Goal: Task Accomplishment & Management: Manage account settings

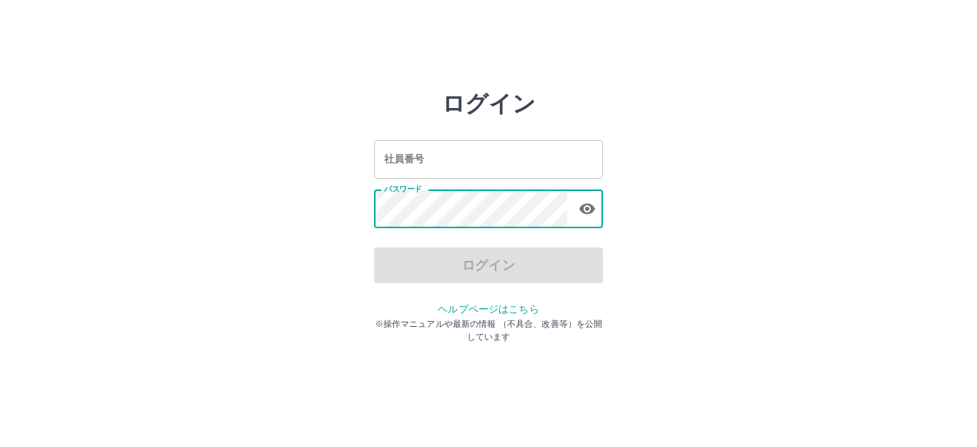
click at [475, 265] on div "ログイン" at bounding box center [488, 265] width 229 height 36
click at [475, 260] on div "ログイン" at bounding box center [488, 265] width 229 height 36
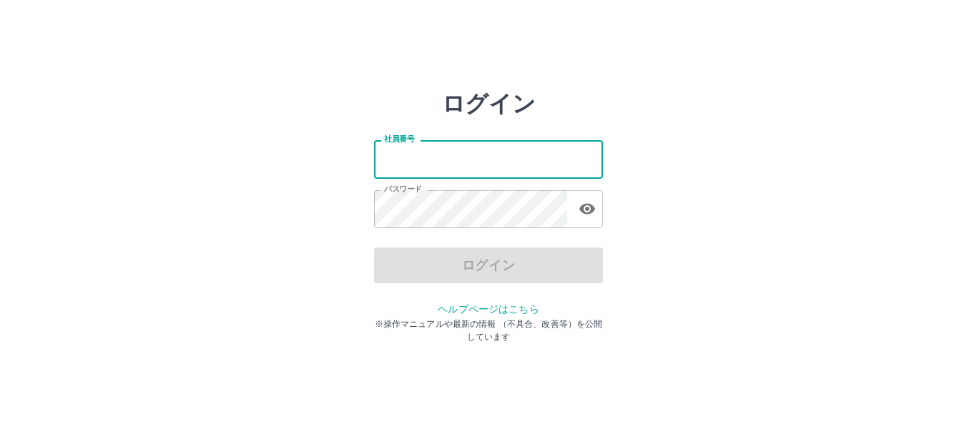
click at [484, 152] on input "社員番号" at bounding box center [488, 159] width 229 height 38
type input "*******"
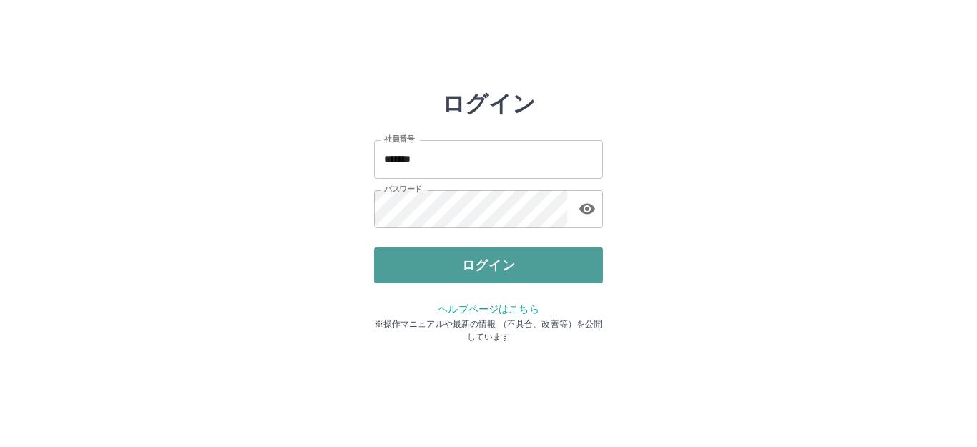
click at [468, 259] on button "ログイン" at bounding box center [488, 265] width 229 height 36
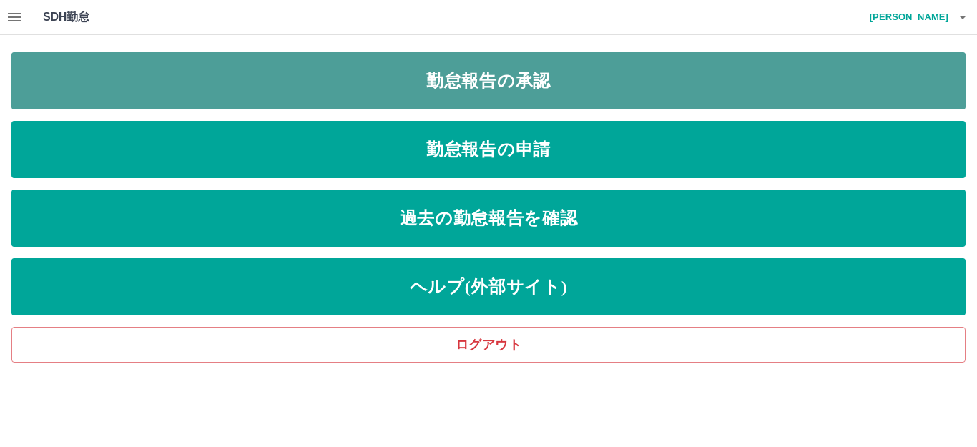
click at [510, 74] on link "勤怠報告の承認" at bounding box center [488, 80] width 954 height 57
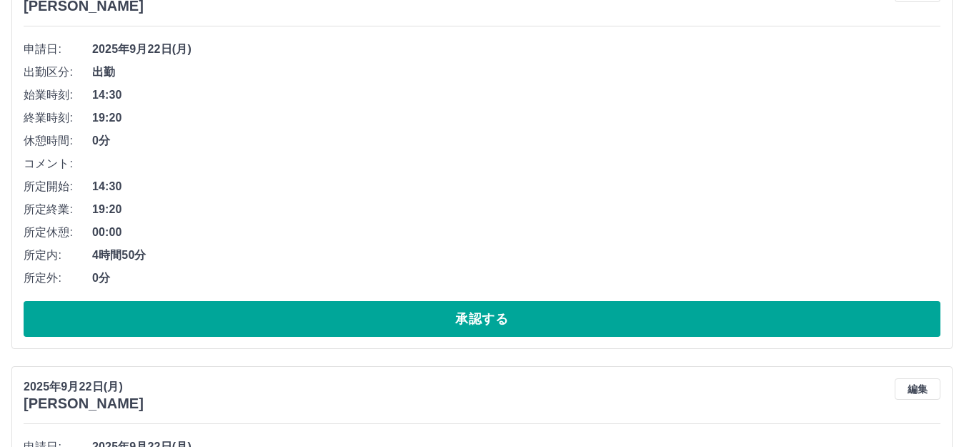
scroll to position [214, 0]
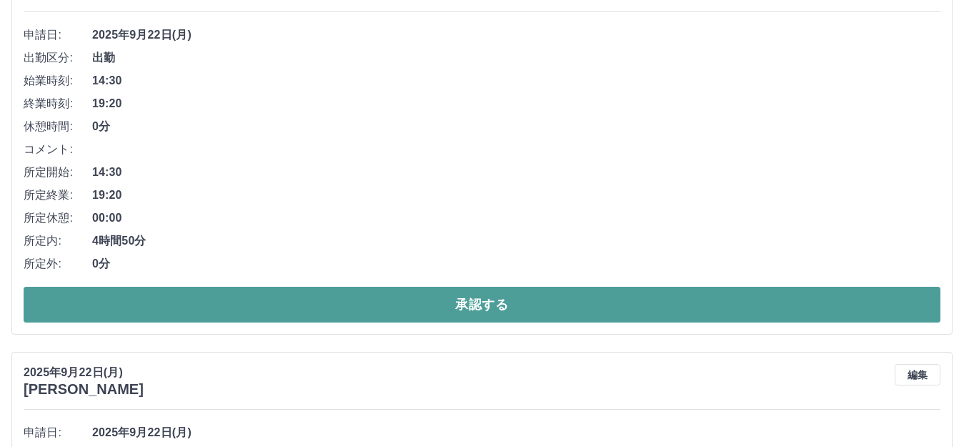
click at [305, 302] on button "承認する" at bounding box center [482, 305] width 917 height 36
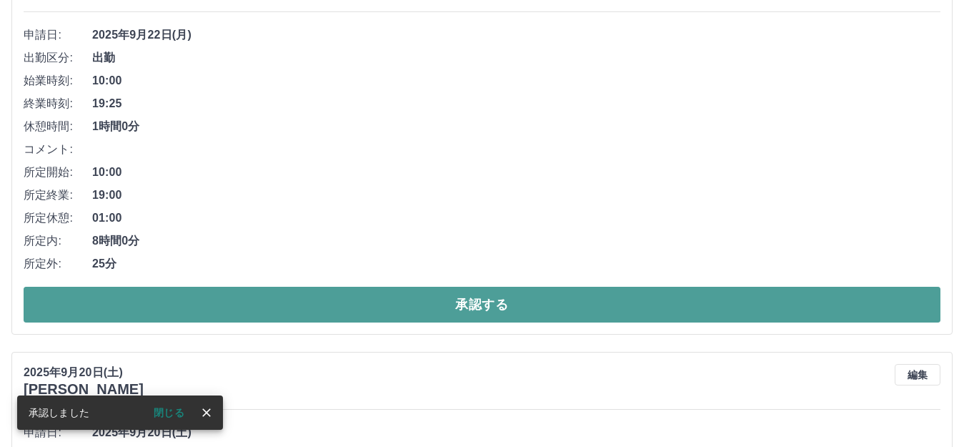
click at [337, 297] on button "承認する" at bounding box center [482, 305] width 917 height 36
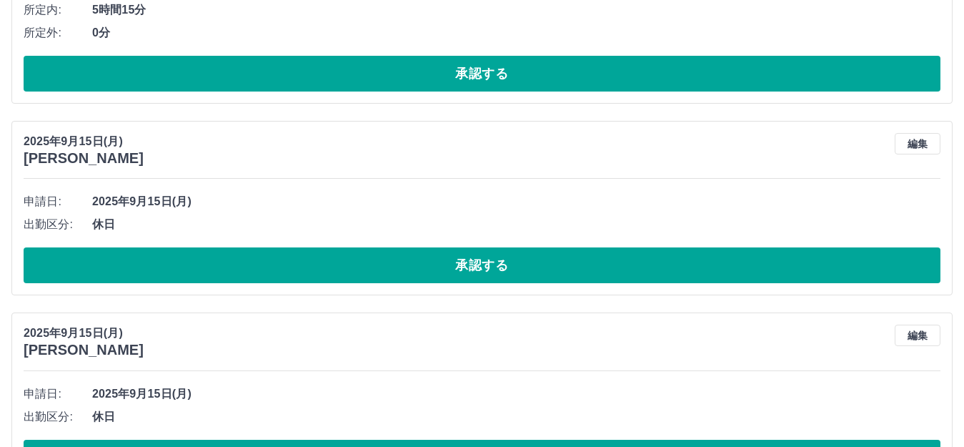
scroll to position [500, 0]
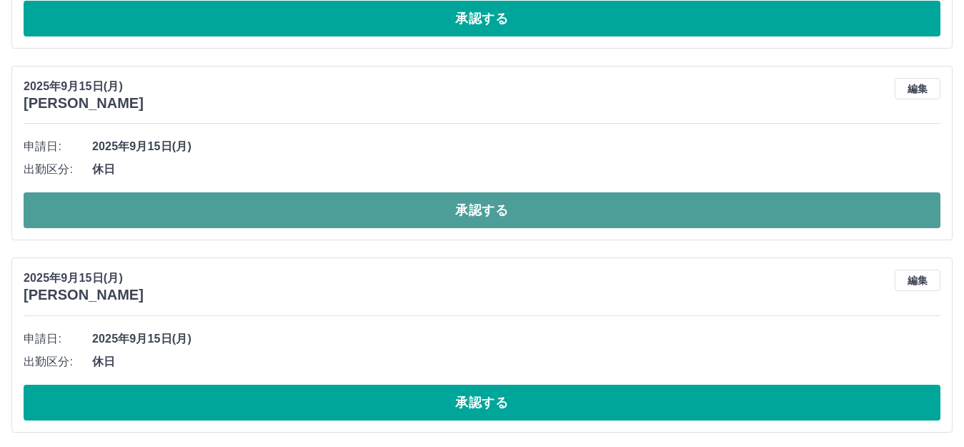
click at [470, 212] on button "承認する" at bounding box center [482, 210] width 917 height 36
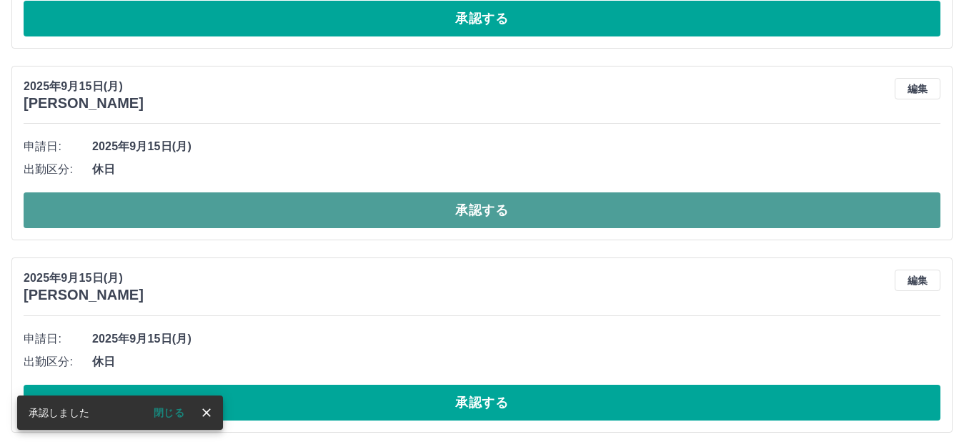
click at [454, 208] on button "承認する" at bounding box center [482, 210] width 917 height 36
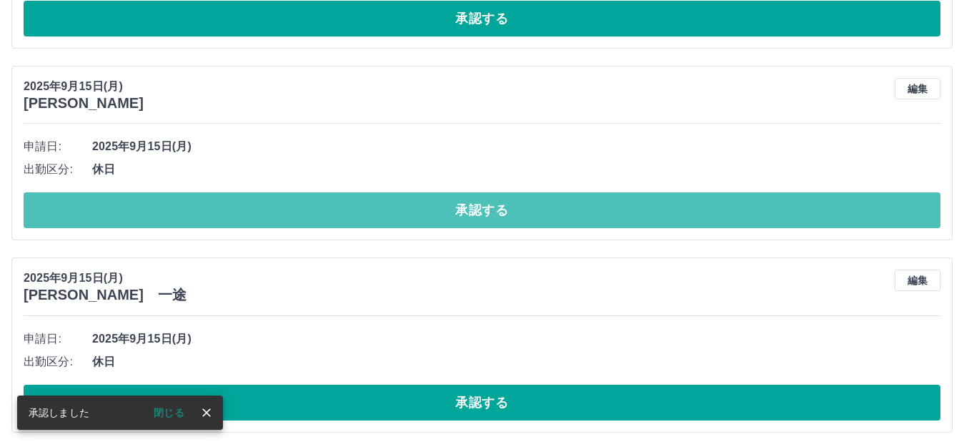
click at [454, 208] on button "承認する" at bounding box center [482, 210] width 917 height 36
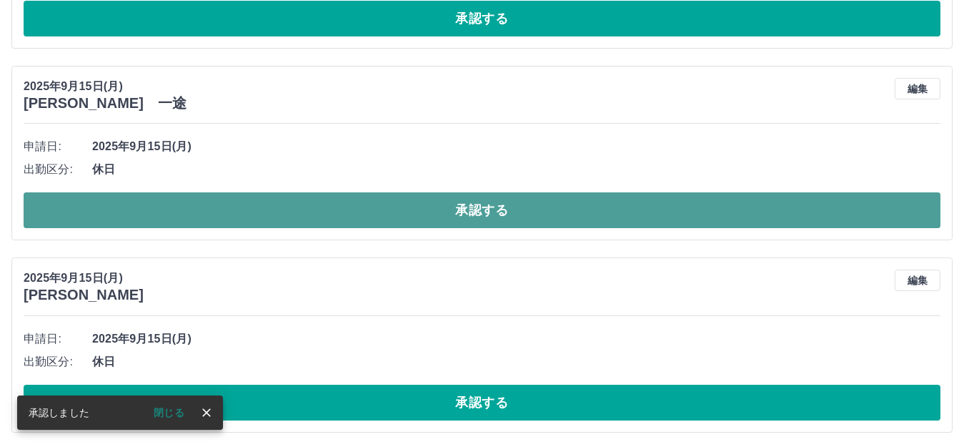
click at [450, 211] on button "承認する" at bounding box center [482, 210] width 917 height 36
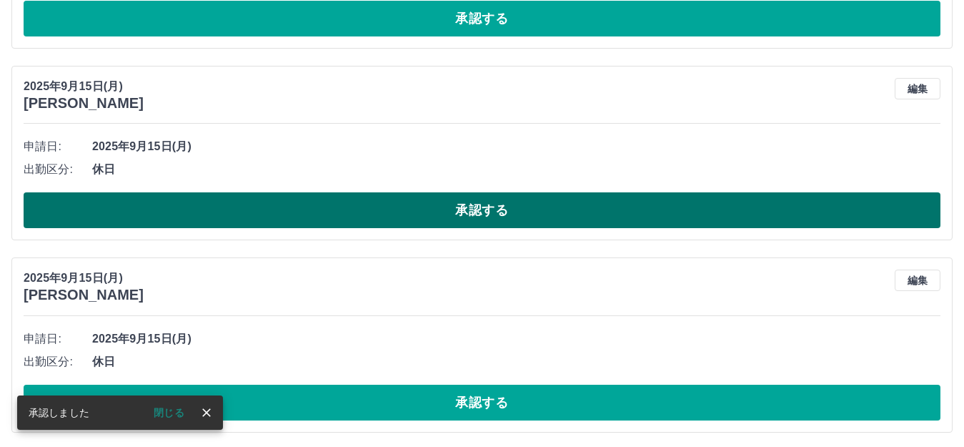
click at [383, 207] on button "承認する" at bounding box center [482, 210] width 917 height 36
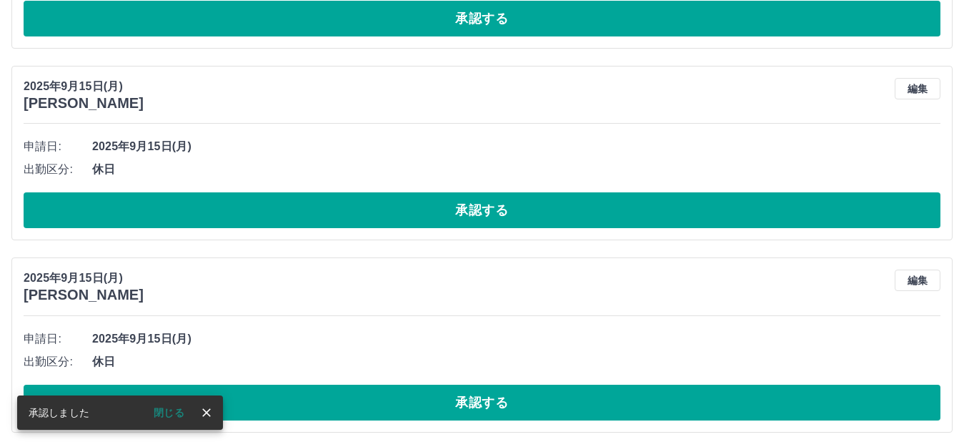
click at [383, 207] on button "承認する" at bounding box center [482, 210] width 917 height 36
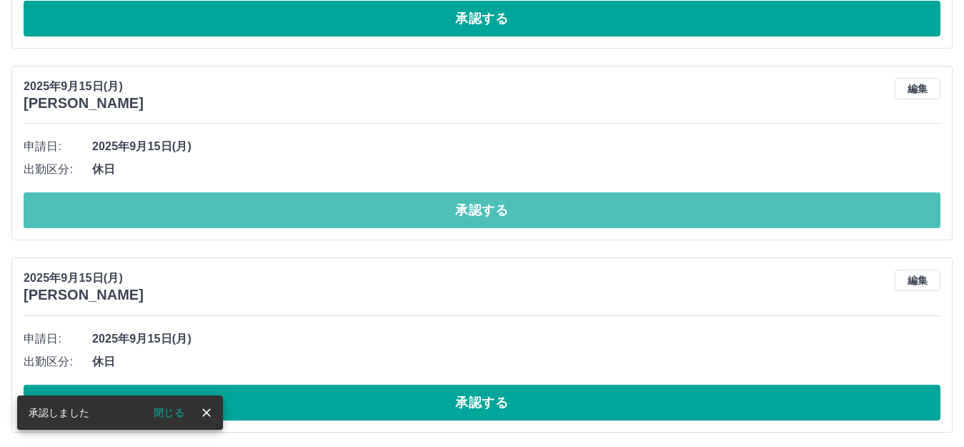
click at [383, 207] on button "承認する" at bounding box center [482, 210] width 917 height 36
click at [383, 208] on button "承認する" at bounding box center [482, 210] width 917 height 36
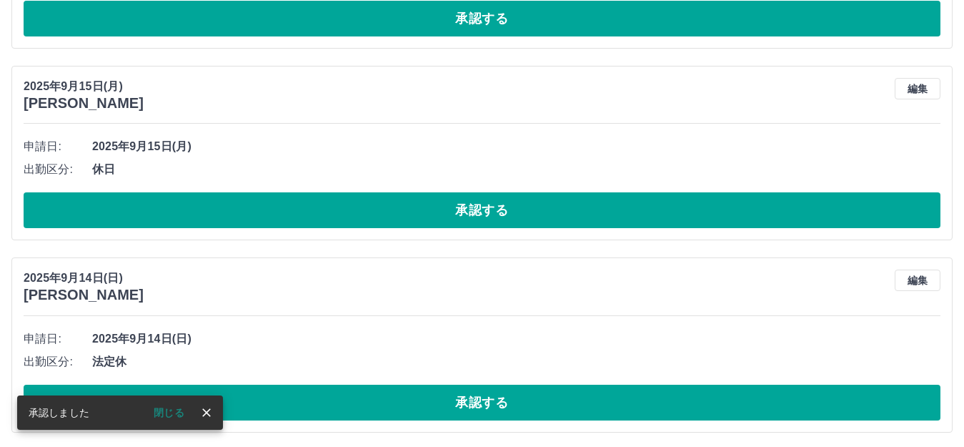
click at [383, 208] on button "承認する" at bounding box center [482, 210] width 917 height 36
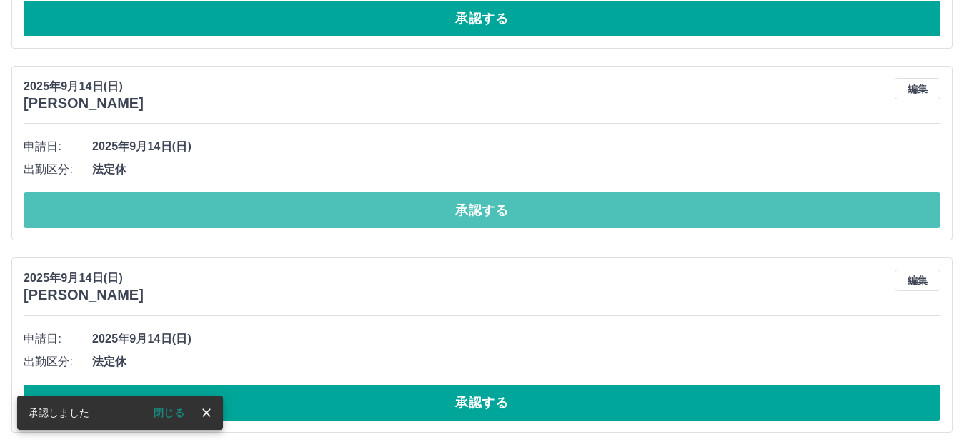
click at [383, 208] on button "承認する" at bounding box center [482, 210] width 917 height 36
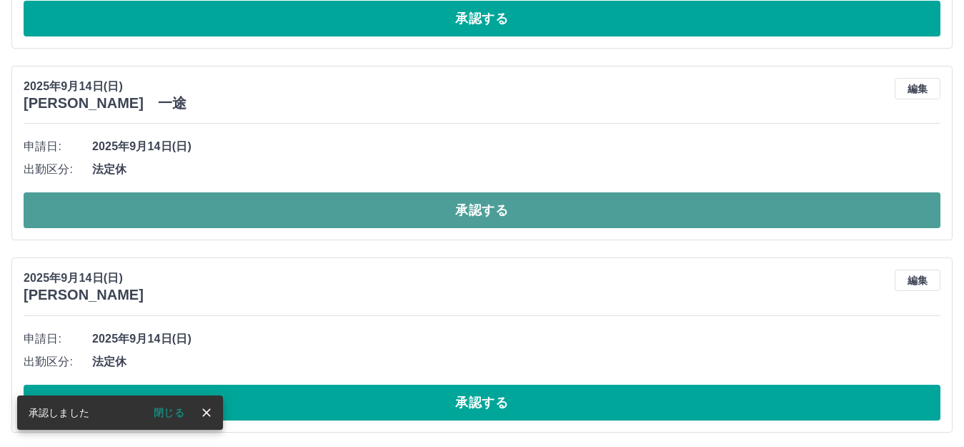
click at [385, 207] on button "承認する" at bounding box center [482, 210] width 917 height 36
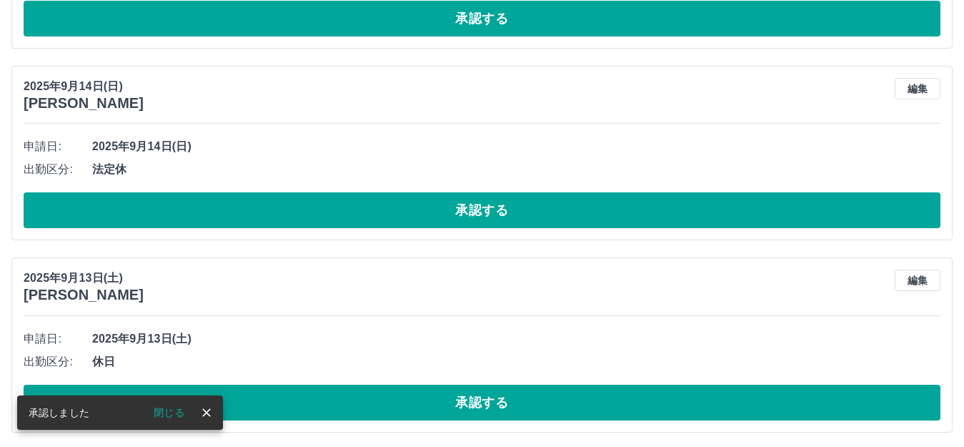
click at [385, 207] on button "承認する" at bounding box center [482, 210] width 917 height 36
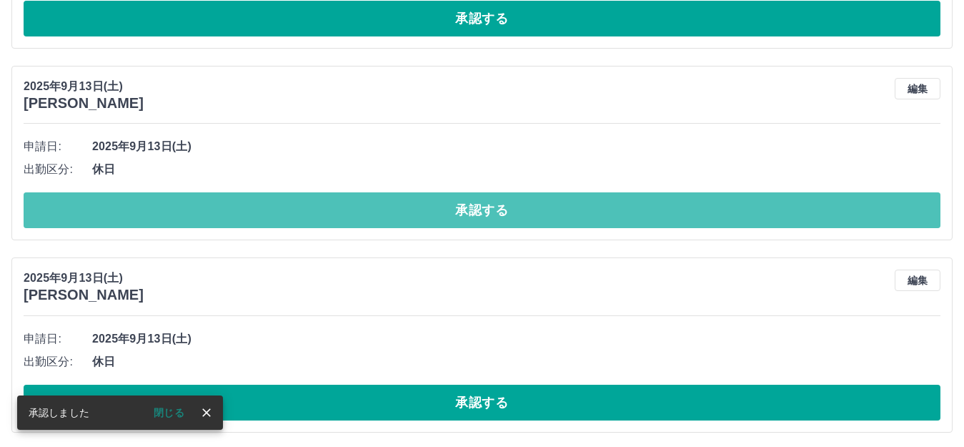
click at [385, 207] on button "承認する" at bounding box center [482, 210] width 917 height 36
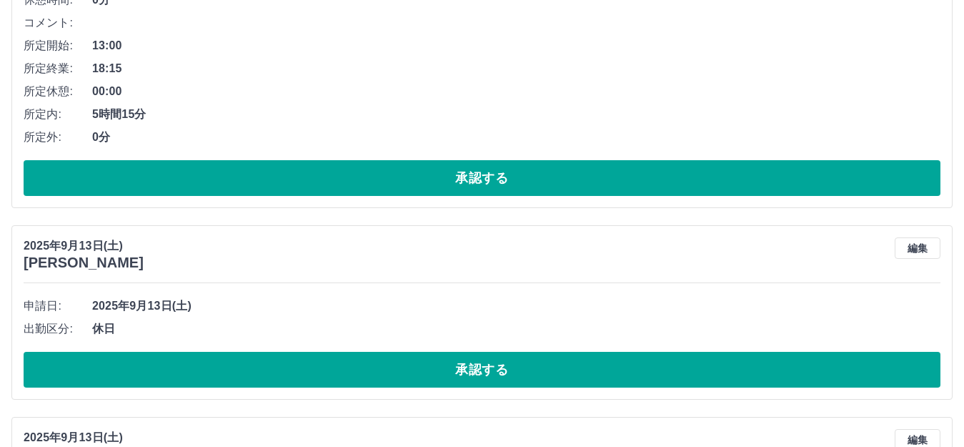
scroll to position [380, 0]
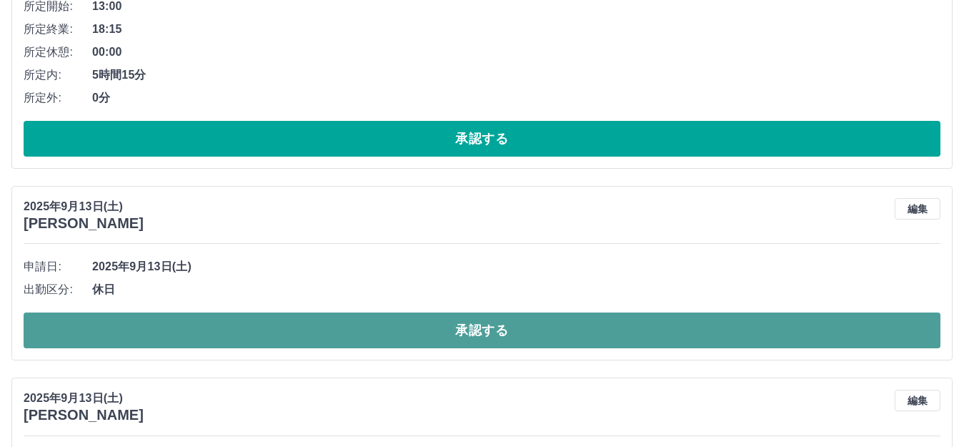
click at [383, 321] on button "承認する" at bounding box center [482, 330] width 917 height 36
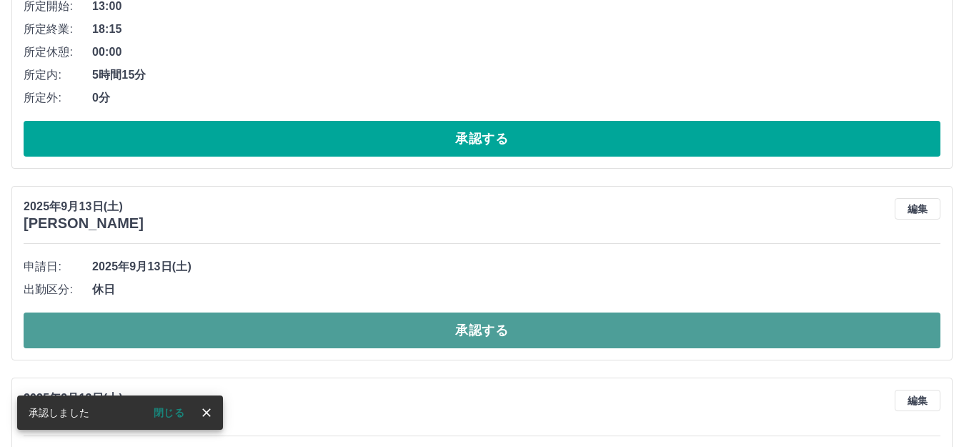
click at [380, 327] on button "承認する" at bounding box center [482, 330] width 917 height 36
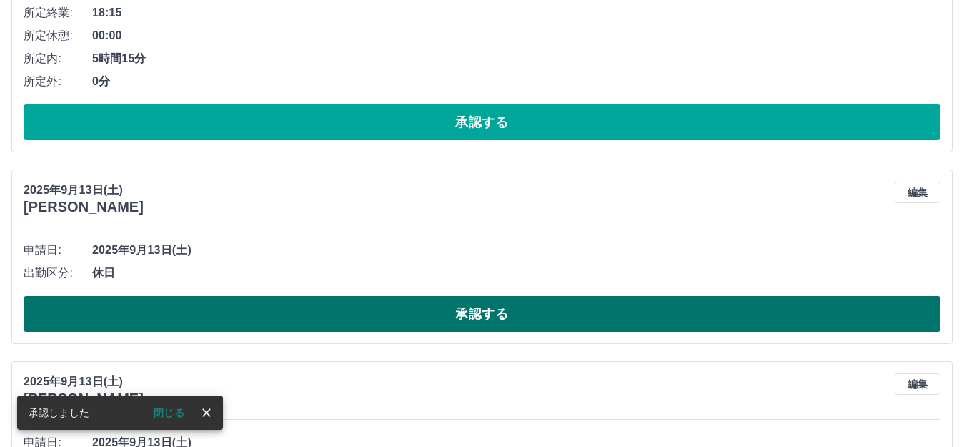
scroll to position [452, 0]
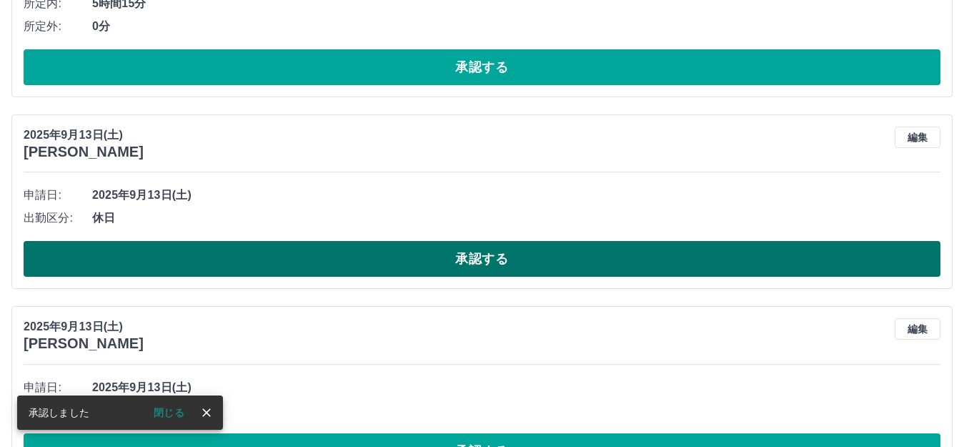
click at [390, 254] on button "承認する" at bounding box center [482, 259] width 917 height 36
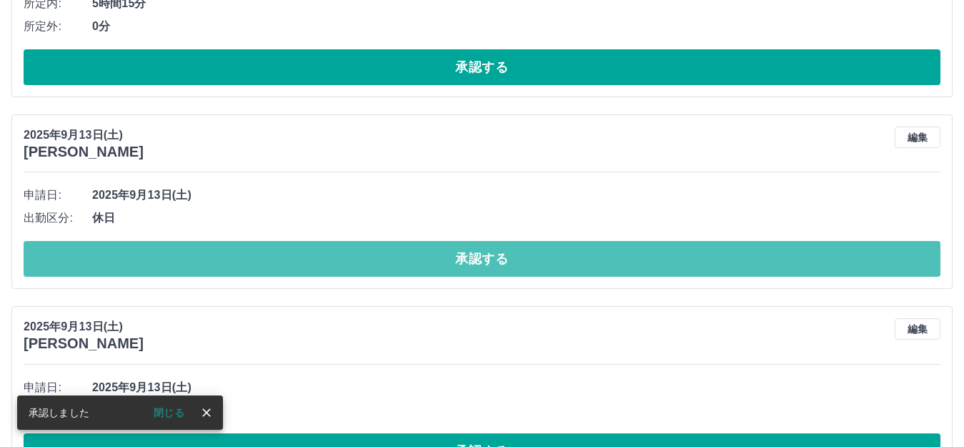
click at [390, 254] on button "承認する" at bounding box center [482, 259] width 917 height 36
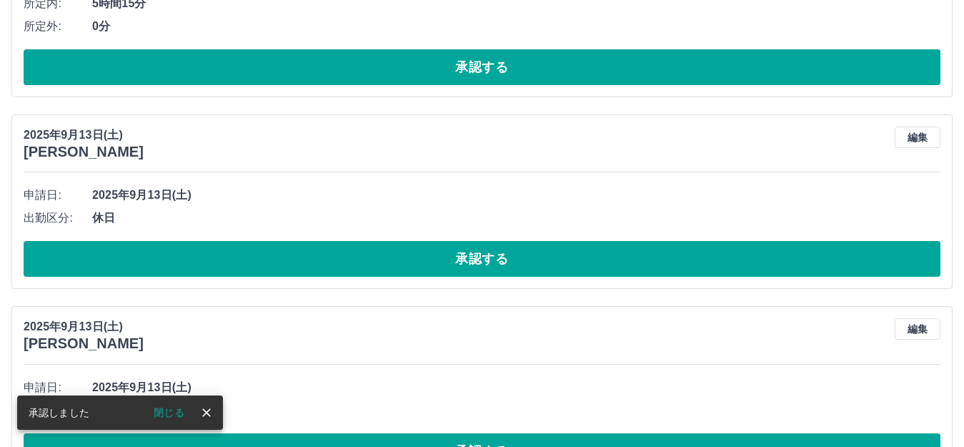
click at [390, 253] on button "承認する" at bounding box center [482, 259] width 917 height 36
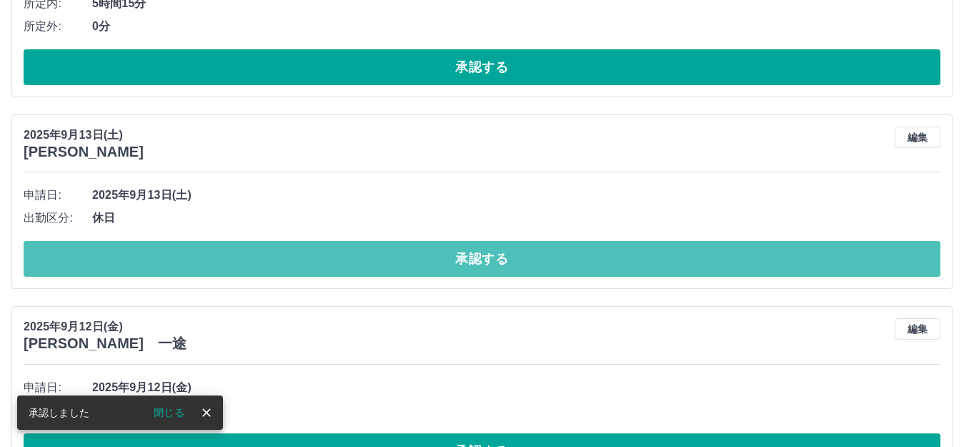
click at [390, 253] on button "承認する" at bounding box center [482, 259] width 917 height 36
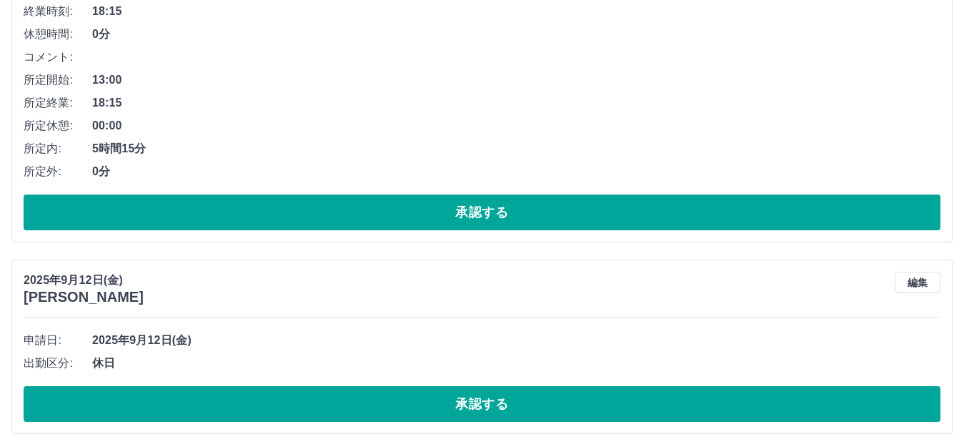
scroll to position [312, 0]
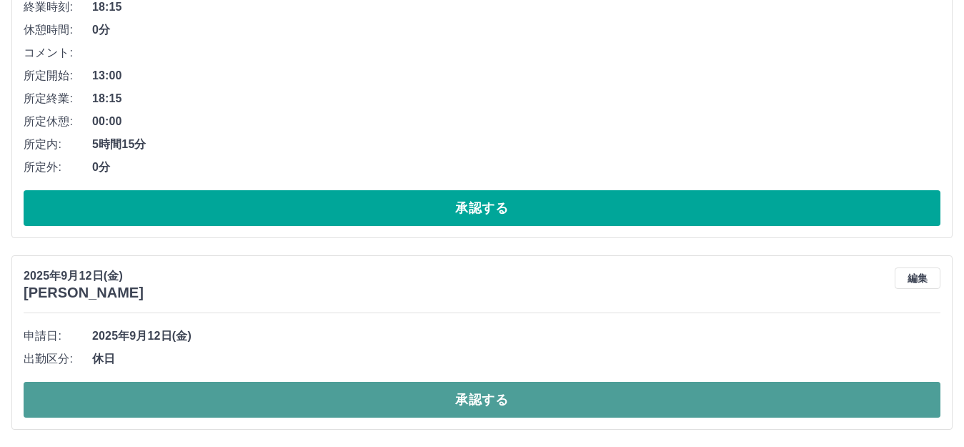
click at [366, 400] on button "承認する" at bounding box center [482, 400] width 917 height 36
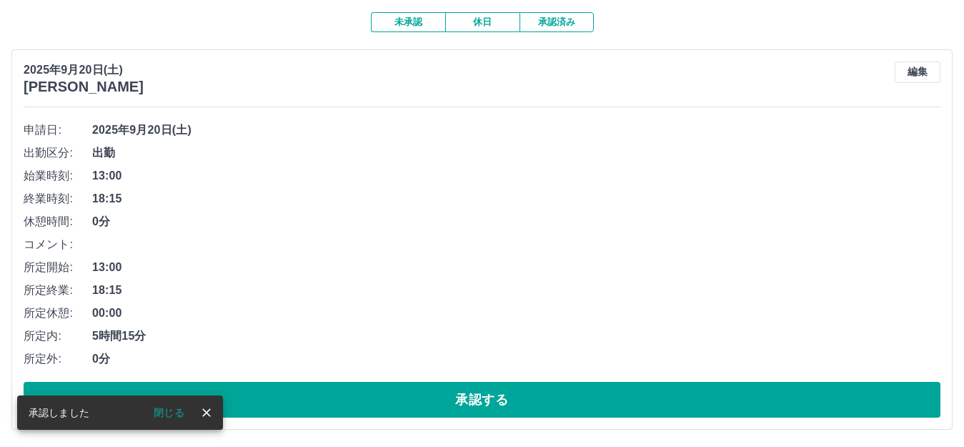
scroll to position [121, 0]
